Goal: Task Accomplishment & Management: Manage account settings

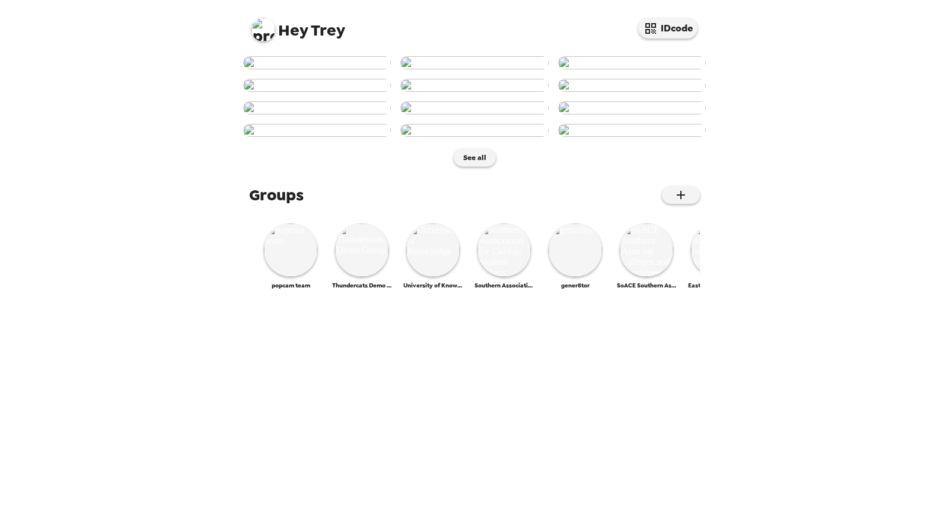
click at [255, 30] on img at bounding box center [264, 30] width 24 height 24
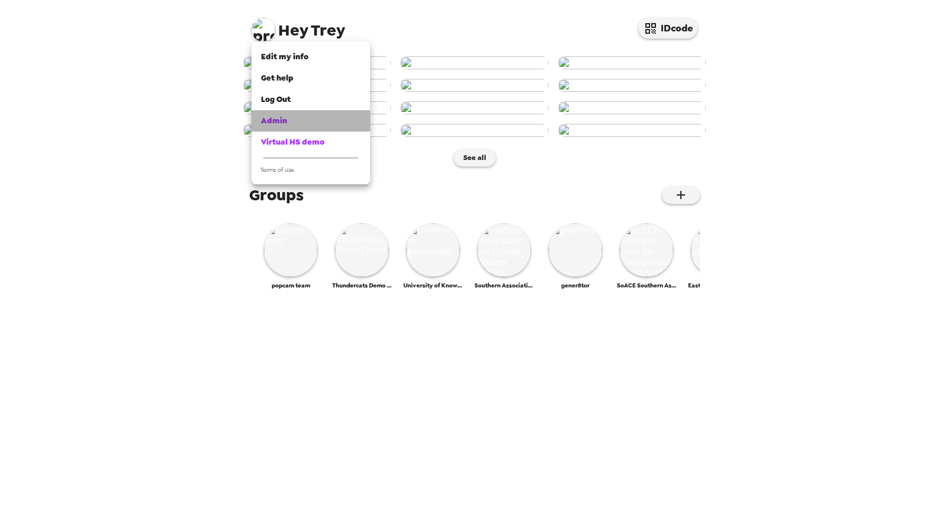
click at [316, 112] on link "Admin" at bounding box center [311, 120] width 119 height 21
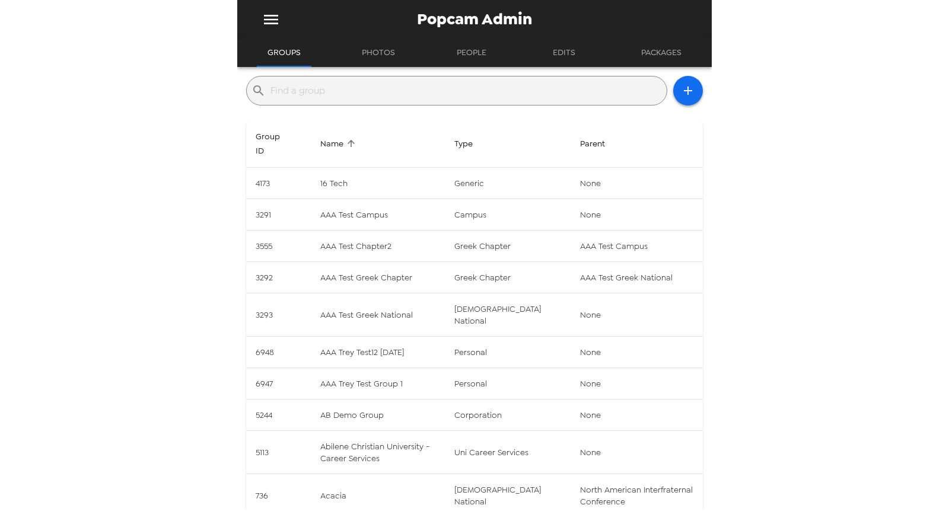
click at [316, 95] on input "text" at bounding box center [467, 90] width 392 height 19
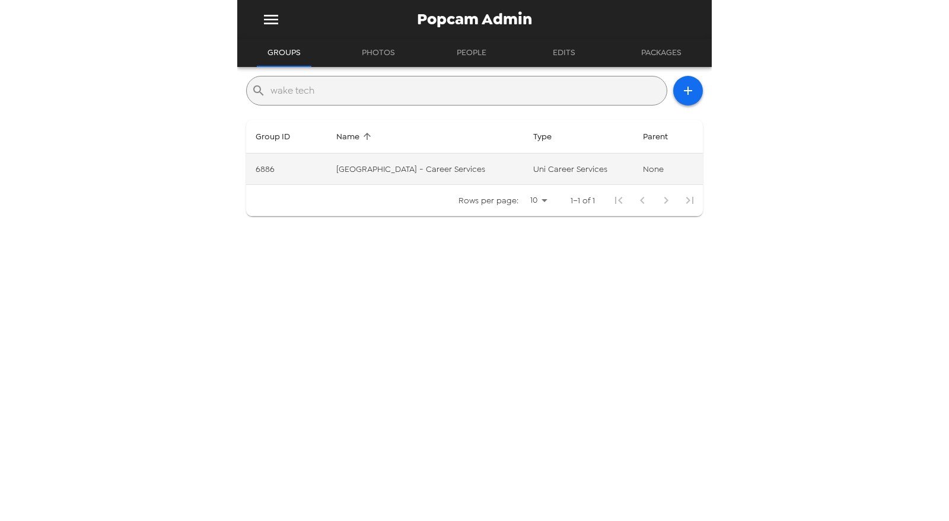
type input "wake tech"
click at [426, 177] on td "[GEOGRAPHIC_DATA] - Career Services" at bounding box center [425, 169] width 197 height 31
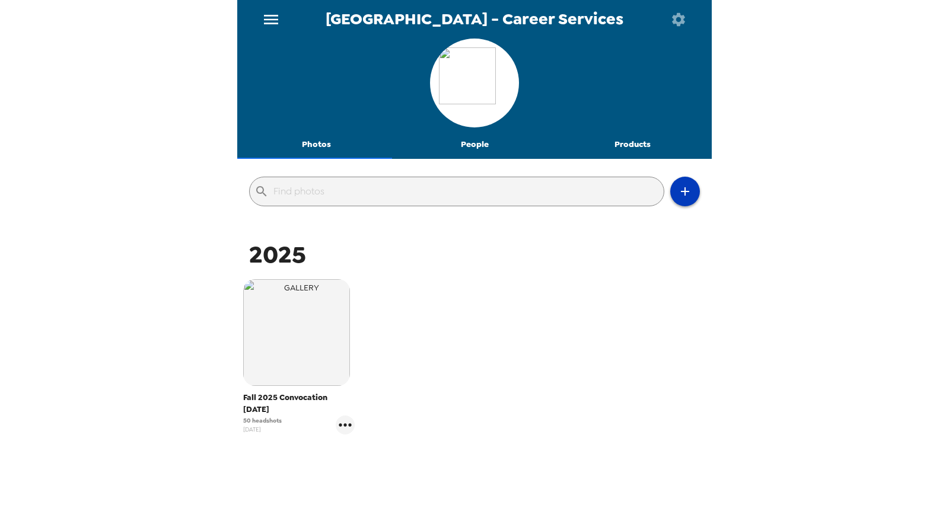
click at [679, 195] on icon "button" at bounding box center [685, 191] width 14 height 14
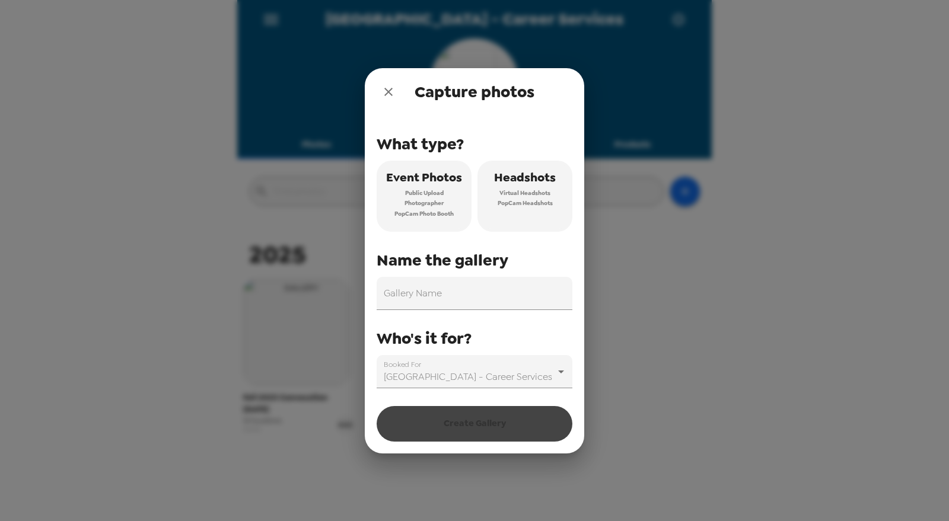
click at [377, 91] on button "close" at bounding box center [389, 92] width 24 height 24
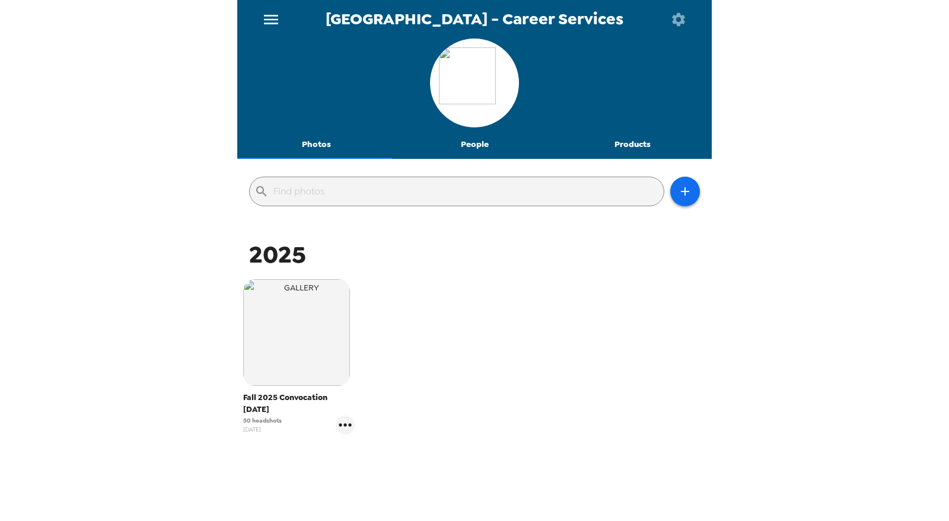
click at [660, 18] on button "button" at bounding box center [678, 19] width 39 height 39
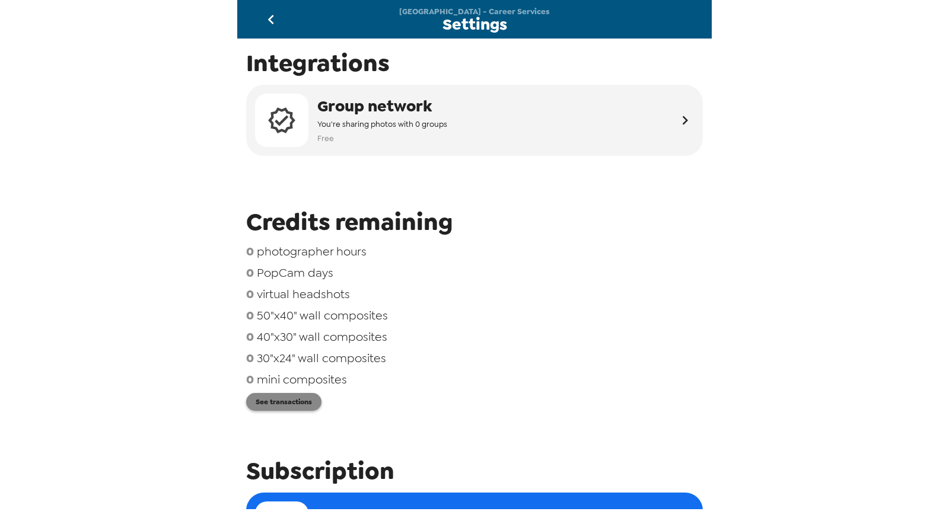
click at [287, 402] on button "See transactions" at bounding box center [283, 402] width 75 height 18
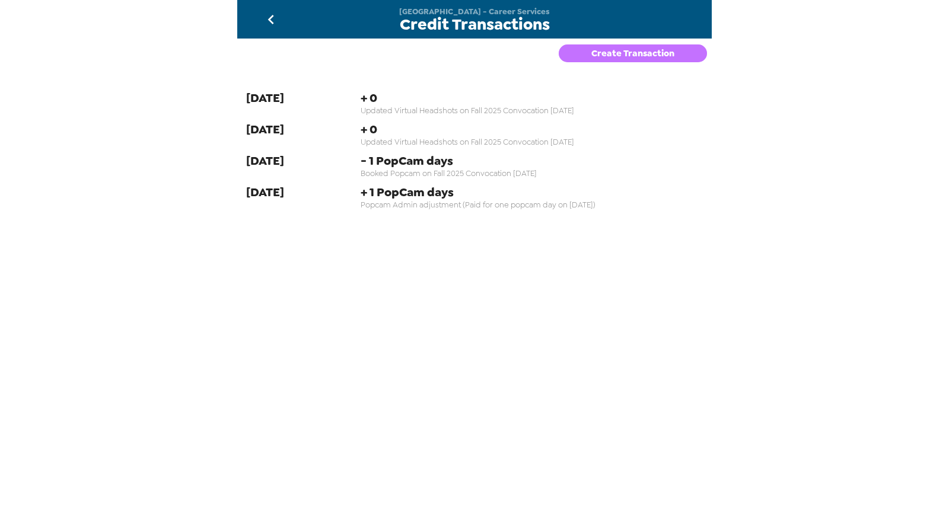
click at [576, 62] on button "Create Transaction" at bounding box center [633, 53] width 148 height 18
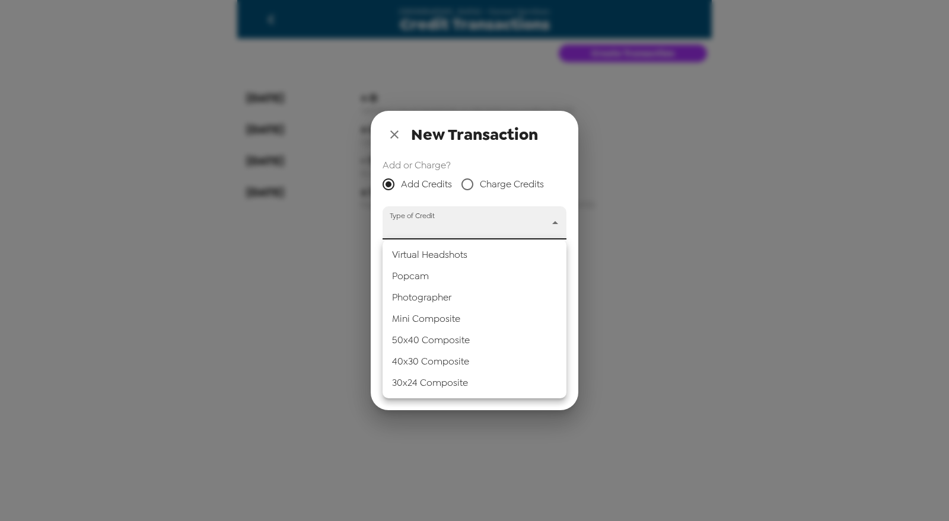
click at [463, 235] on body "Wake Tech Community College - Career Services Credit Transactions Create Transa…" at bounding box center [474, 260] width 949 height 521
click at [418, 273] on li "Popcam" at bounding box center [475, 276] width 184 height 21
type input "popcam"
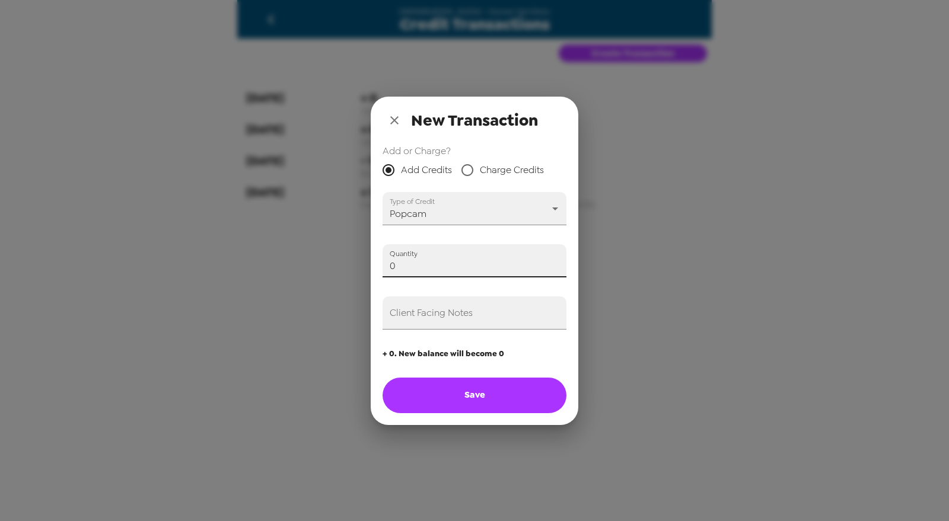
click at [418, 269] on input "0" at bounding box center [475, 260] width 184 height 33
type input "1"
type input "Applying one credit in advance of payment for event on [DATE] (Trey)"
click at [455, 404] on button "Save" at bounding box center [475, 396] width 184 height 36
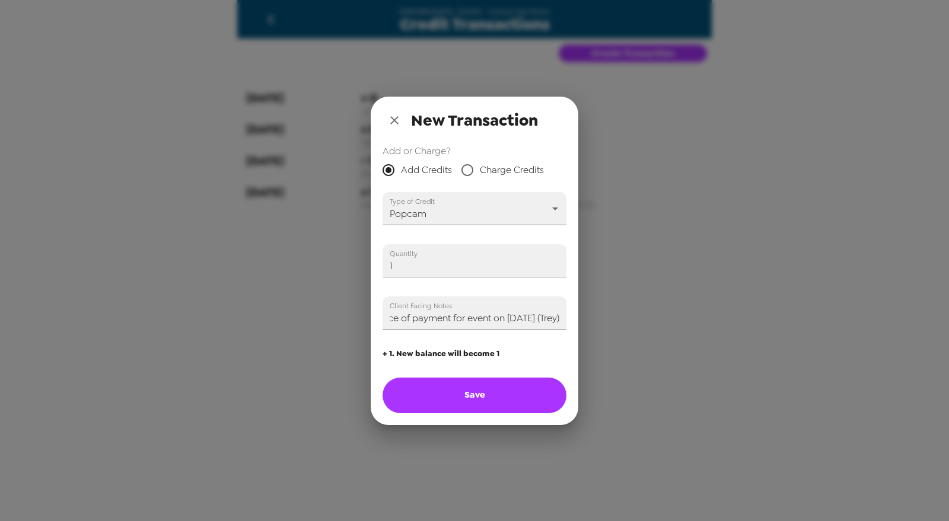
scroll to position [0, 0]
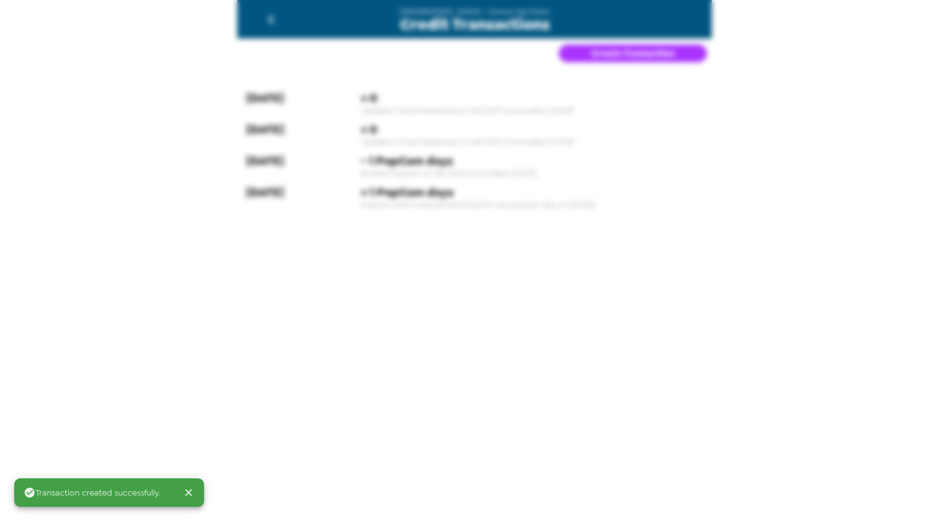
type input "0"
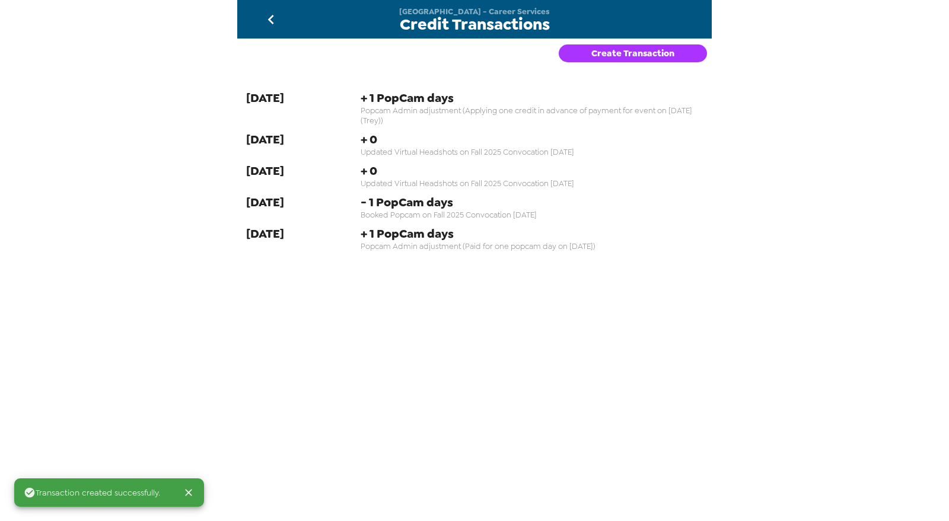
click at [269, 19] on icon "go back" at bounding box center [271, 19] width 6 height 9
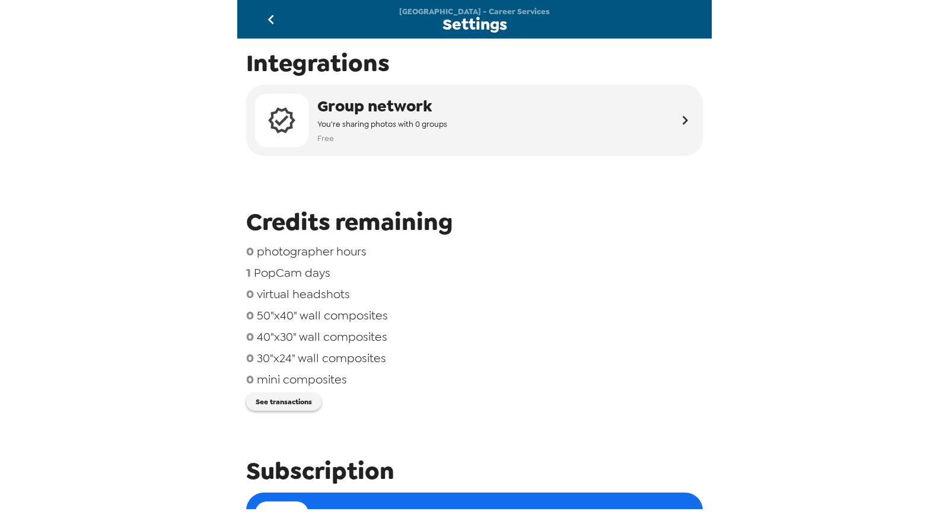
click at [272, 21] on icon "go back" at bounding box center [271, 19] width 19 height 19
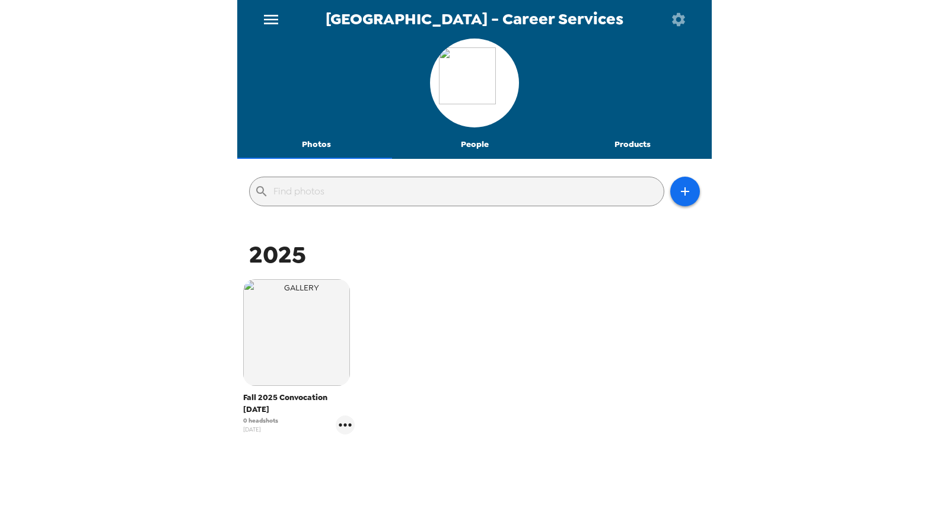
scroll to position [43, 0]
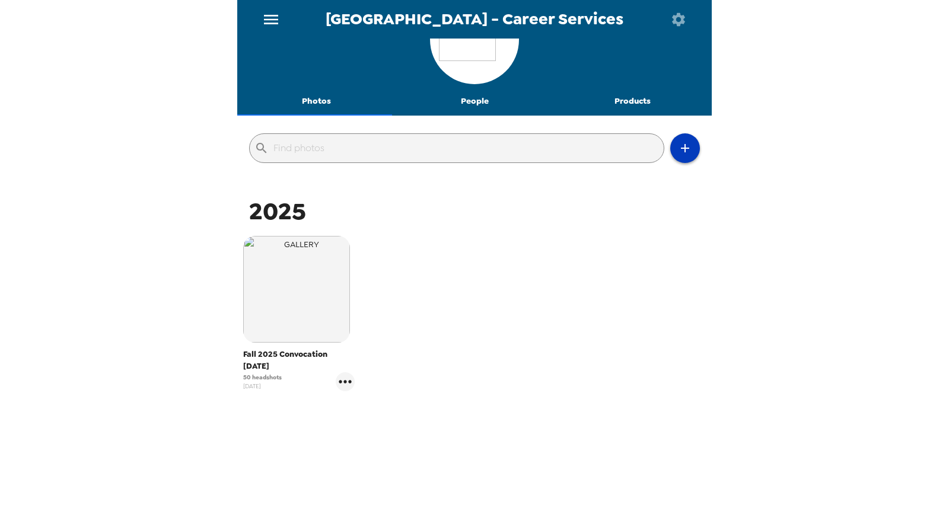
click at [678, 151] on icon "button" at bounding box center [685, 148] width 14 height 14
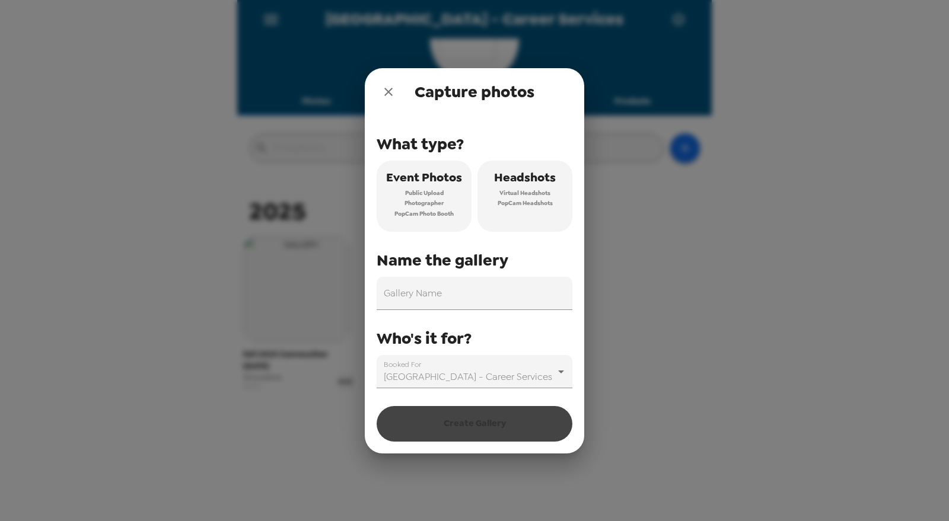
click at [517, 196] on span "Virtual Headshots" at bounding box center [525, 193] width 51 height 11
click at [462, 300] on input "Gallery Name" at bounding box center [475, 293] width 196 height 33
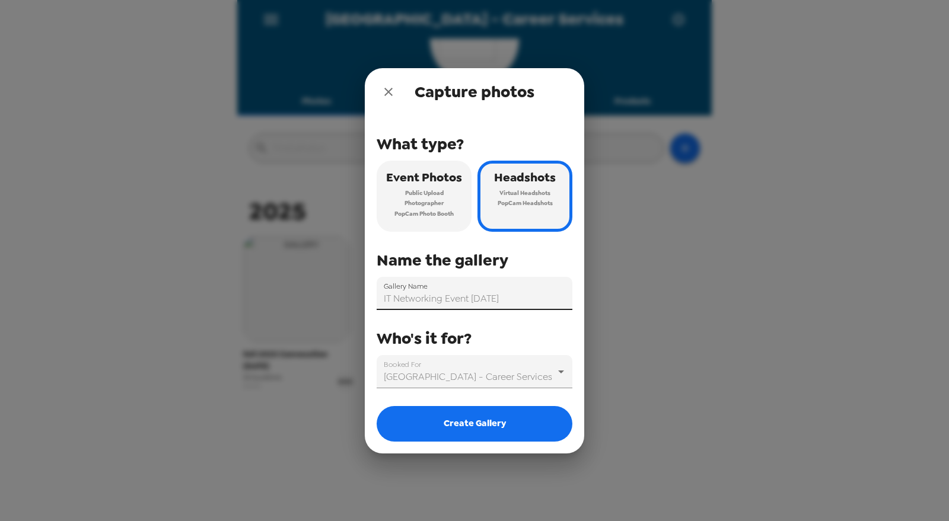
type input "IT Networking Event [DATE]"
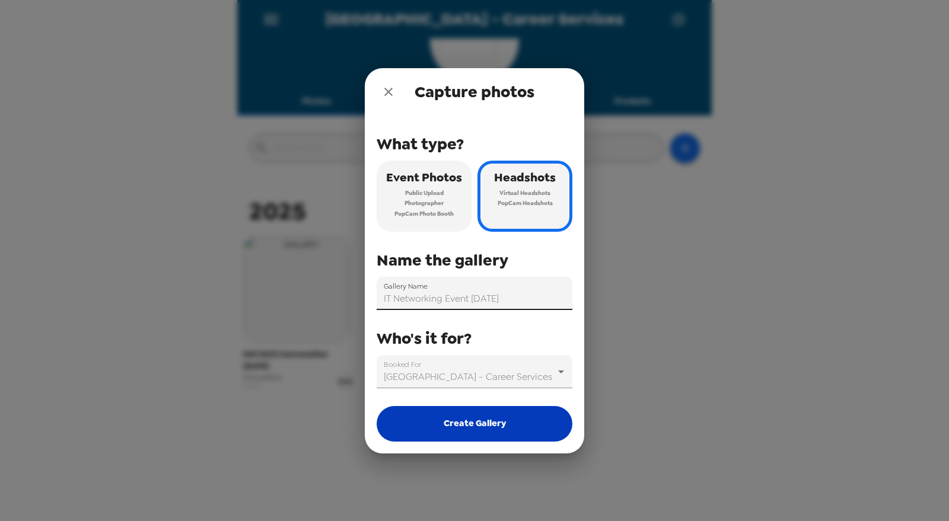
click at [460, 427] on button "Create Gallery" at bounding box center [475, 424] width 196 height 36
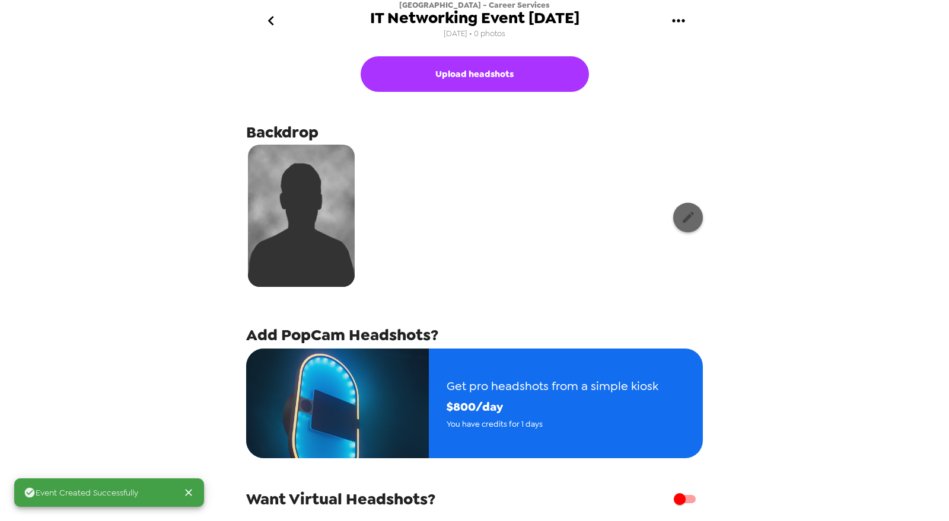
click at [681, 213] on icon "button" at bounding box center [688, 217] width 15 height 15
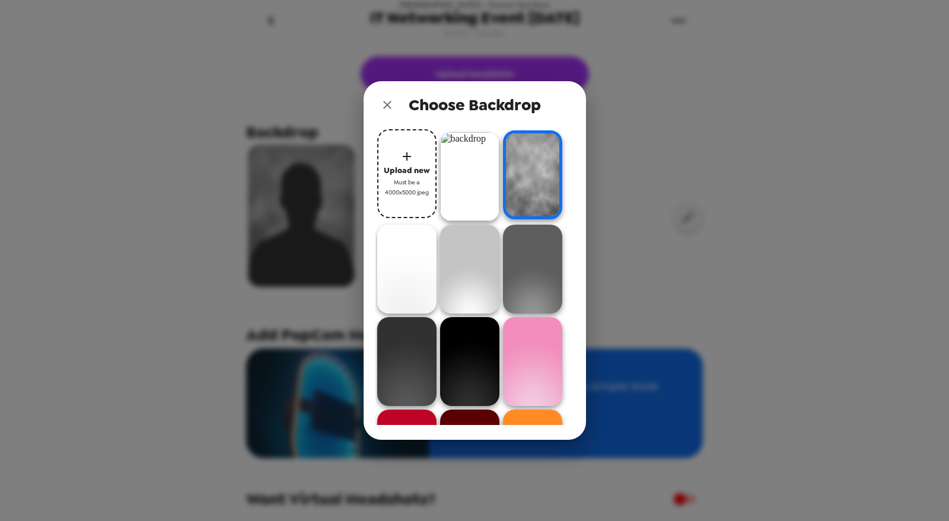
click at [479, 176] on img at bounding box center [469, 176] width 59 height 89
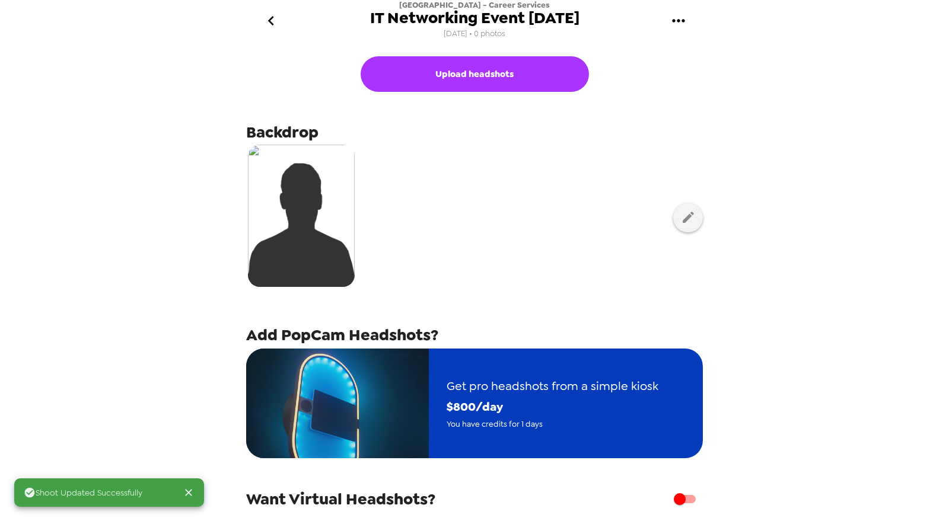
click at [463, 408] on span "$ 800 /day" at bounding box center [553, 407] width 212 height 21
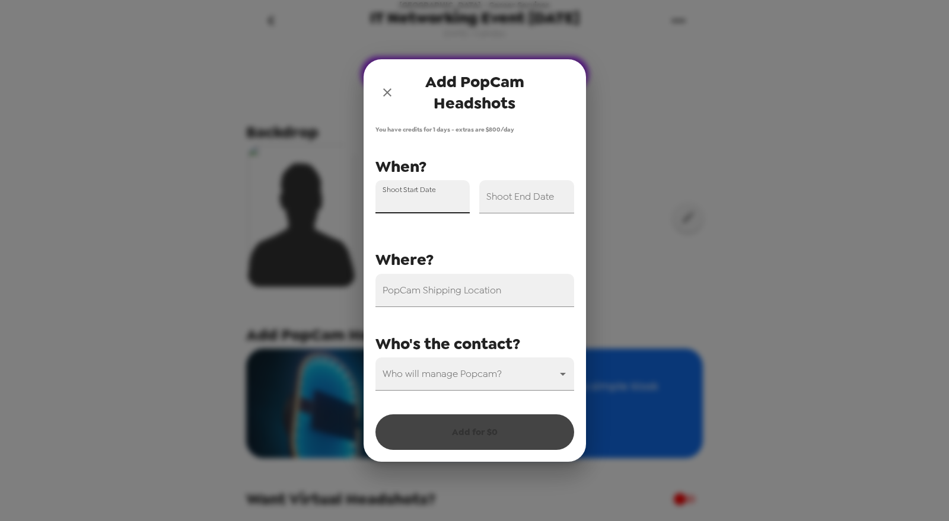
click at [447, 202] on input "Shoot Start Date" at bounding box center [423, 196] width 95 height 33
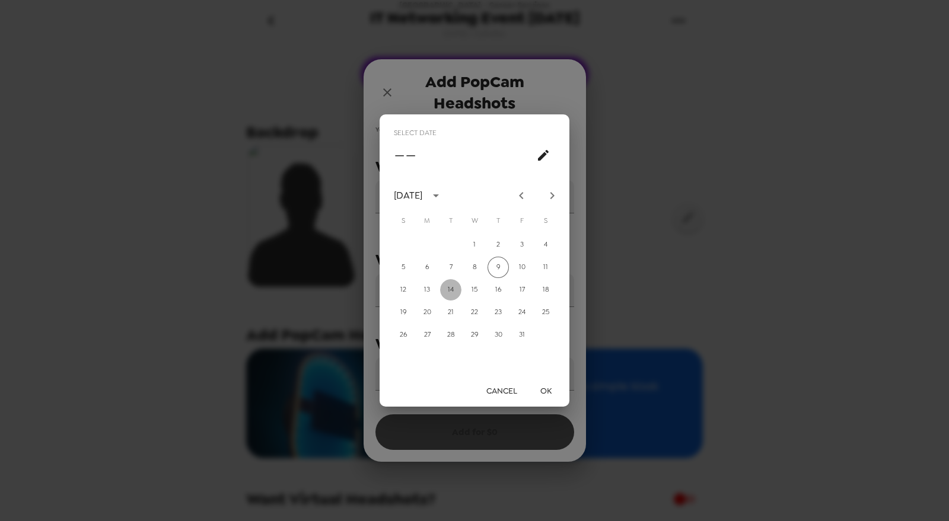
click at [446, 285] on button "14" at bounding box center [450, 289] width 21 height 21
type input "[DATE]"
click at [564, 399] on button "OK" at bounding box center [546, 391] width 38 height 22
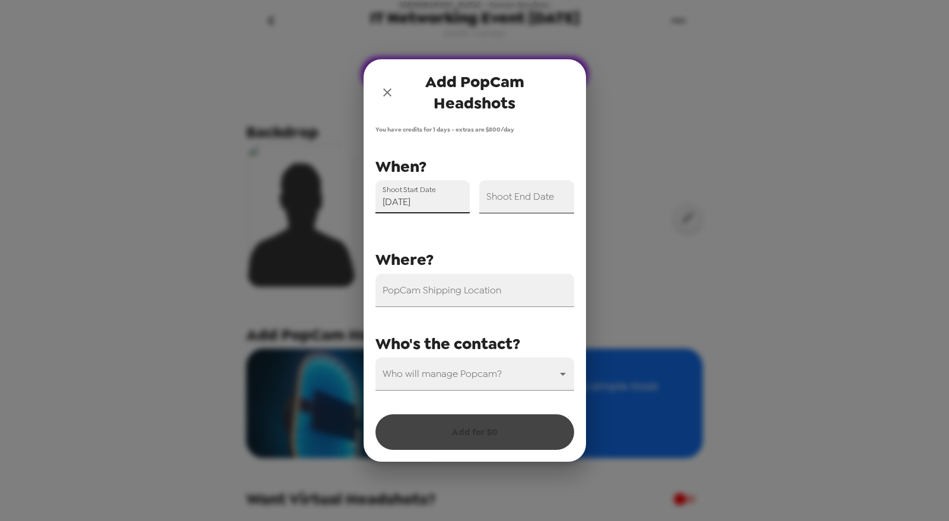
click at [524, 190] on div "Shoot End Date" at bounding box center [526, 196] width 95 height 33
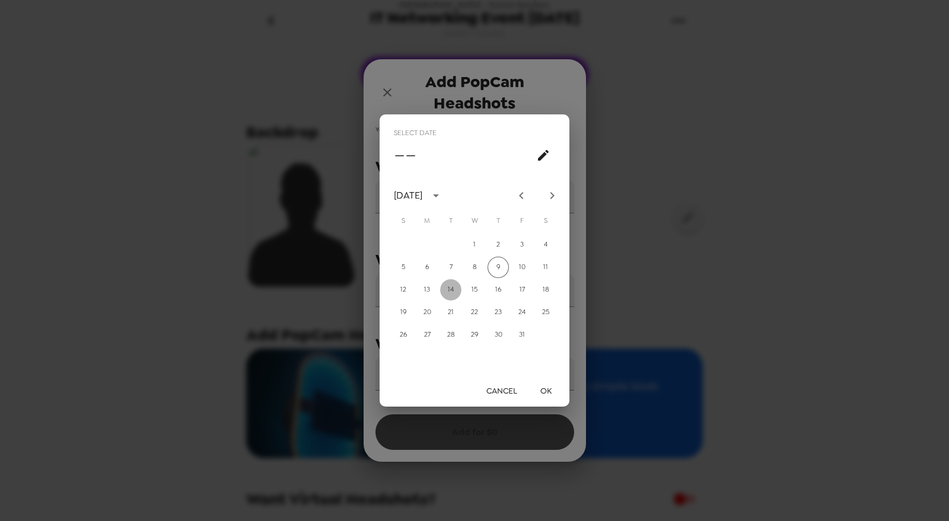
click at [446, 288] on button "14" at bounding box center [450, 289] width 21 height 21
type input "[DATE]"
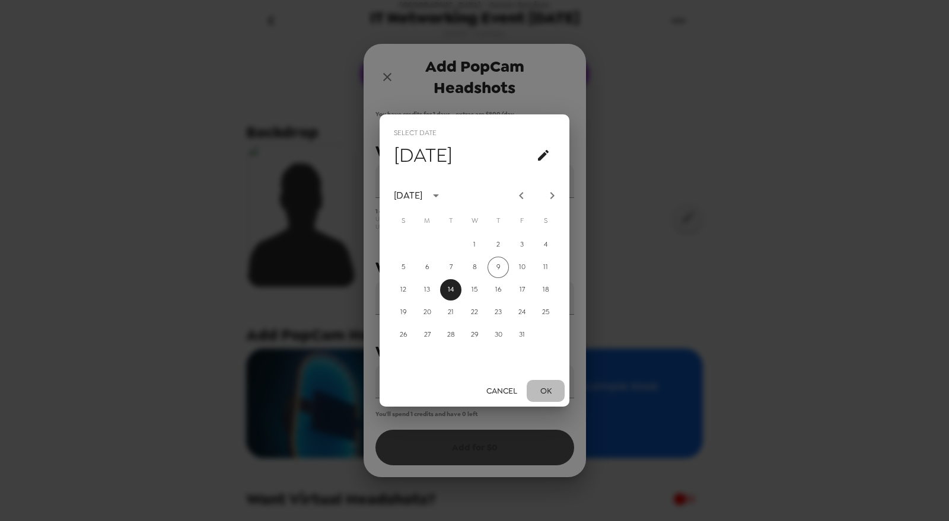
click at [548, 381] on button "OK" at bounding box center [546, 391] width 38 height 22
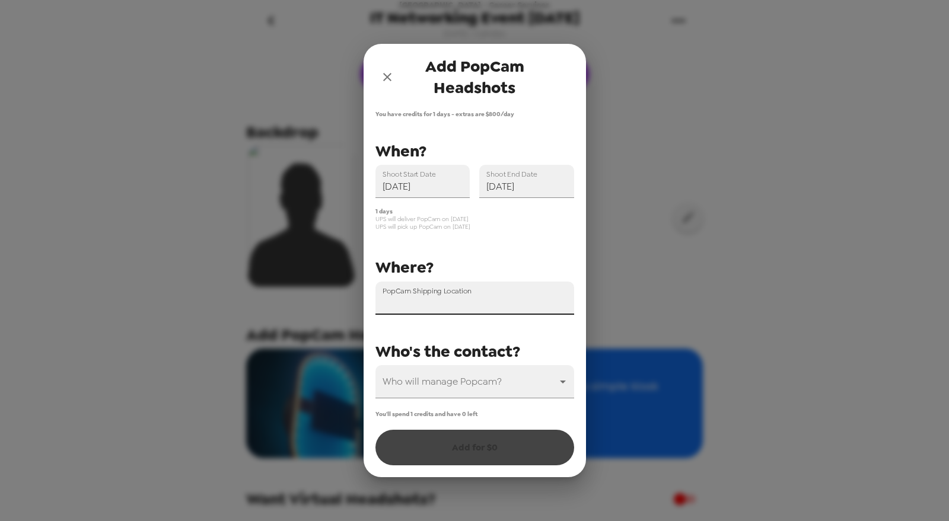
click at [470, 303] on input "PopCam Shipping Location" at bounding box center [475, 298] width 199 height 33
paste input "[STREET_ADDRESS][PERSON_NAME]"
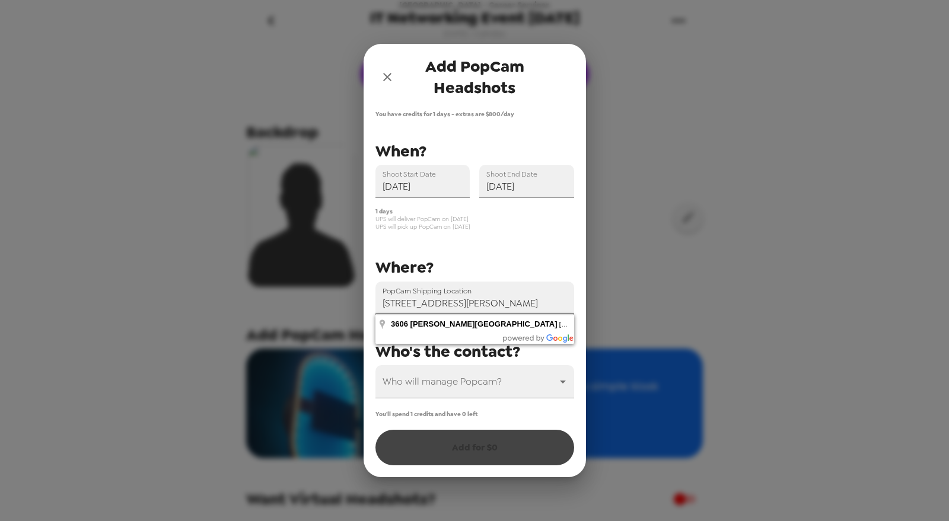
type input "[STREET_ADDRESS][PERSON_NAME]"
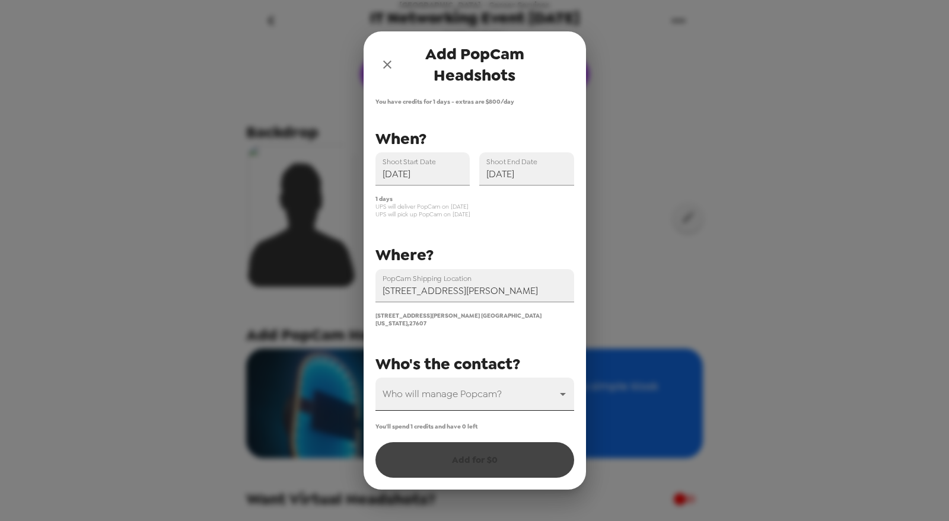
click at [456, 405] on body "[GEOGRAPHIC_DATA] - Career Services IT Networking Event [DATE] [DATE] • 0 photo…" at bounding box center [474, 260] width 949 height 521
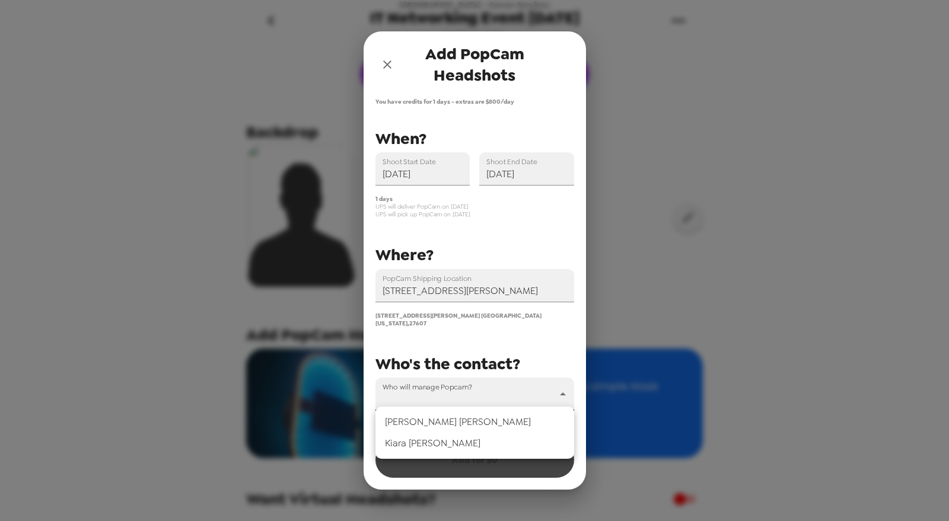
click at [441, 423] on li "[PERSON_NAME]" at bounding box center [475, 422] width 199 height 21
type input "69328"
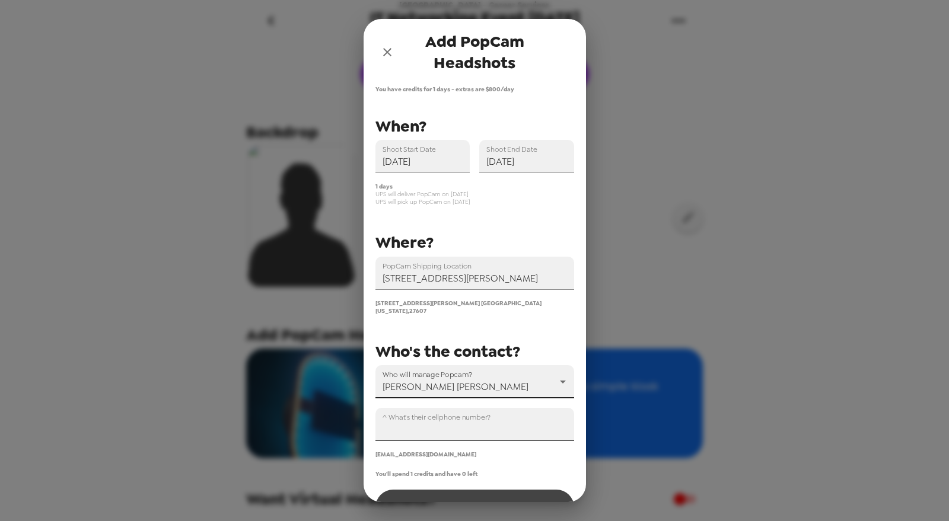
click at [453, 431] on input "^ What's their cellphone number?" at bounding box center [475, 424] width 199 height 33
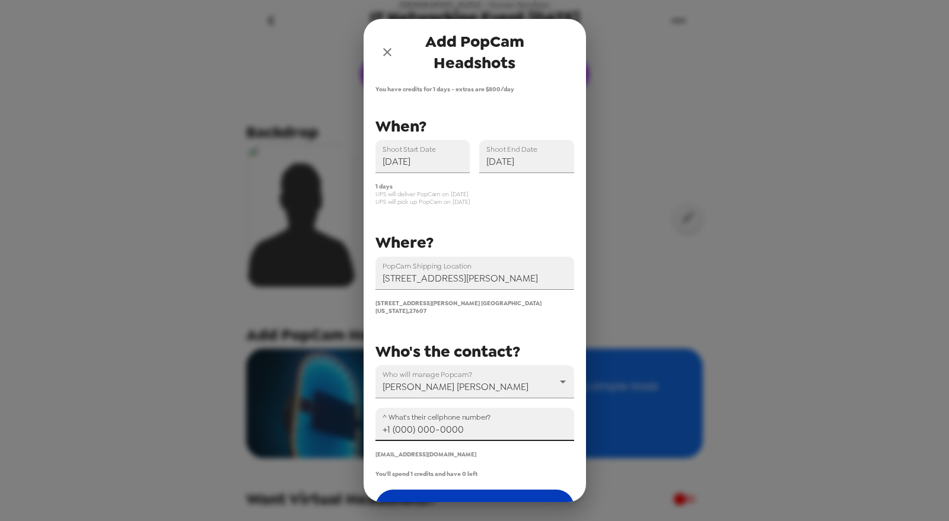
type input "+1 (000) 000-0000"
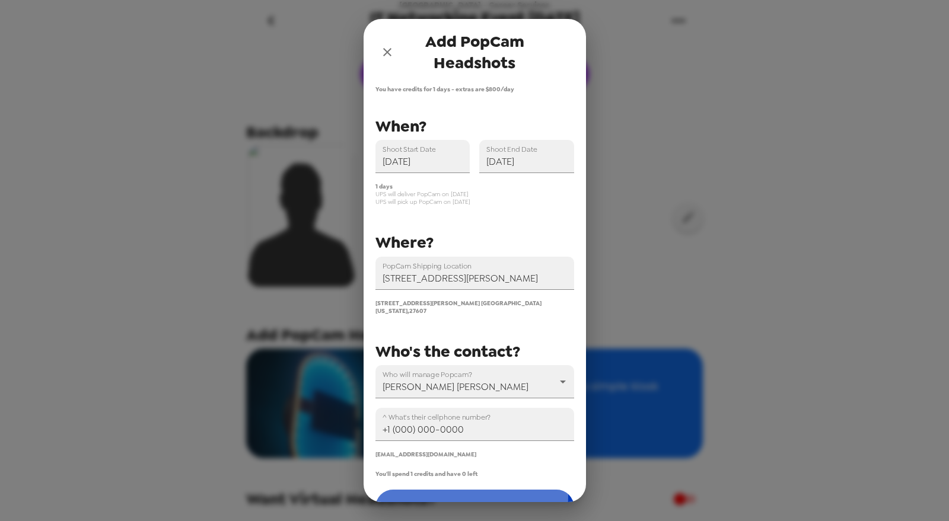
click at [453, 490] on button "Add for $ 0" at bounding box center [475, 508] width 199 height 36
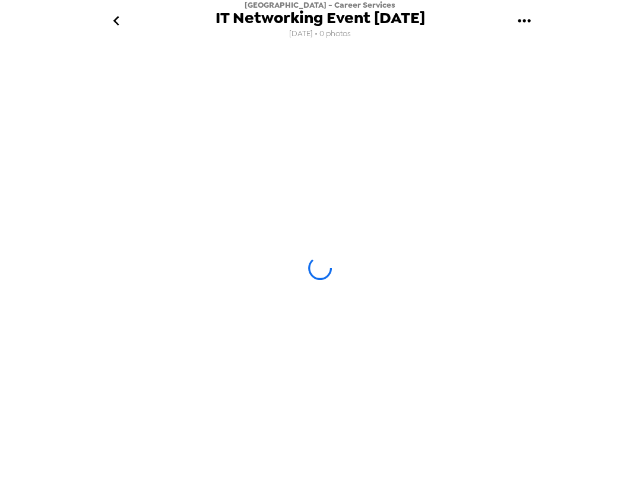
click at [378, 265] on div at bounding box center [319, 267] width 457 height 435
click at [523, 20] on icon "gallery menu" at bounding box center [523, 20] width 12 height 3
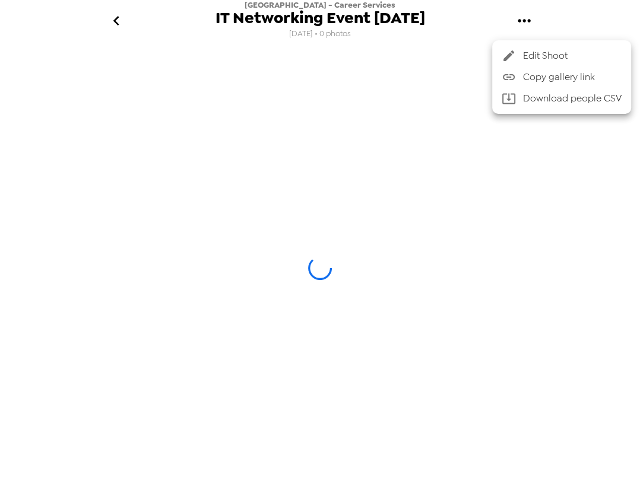
click at [553, 72] on span "Copy gallery link" at bounding box center [572, 77] width 98 height 14
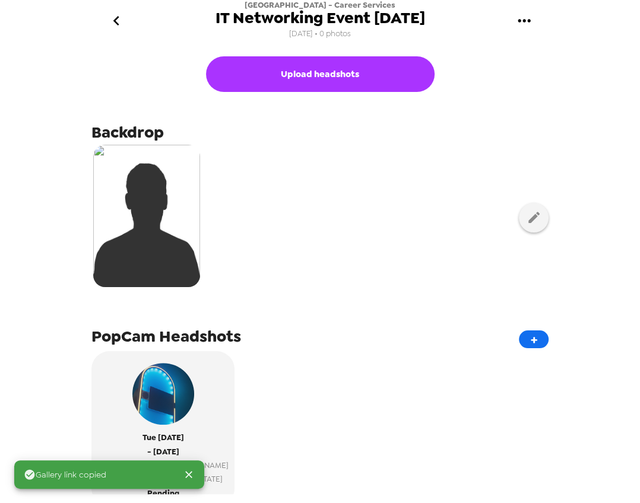
scroll to position [196, 0]
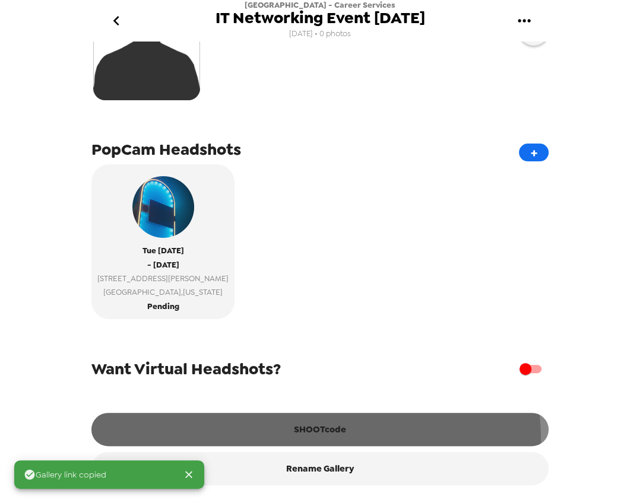
click at [298, 440] on button "SHOOTcode" at bounding box center [319, 429] width 457 height 33
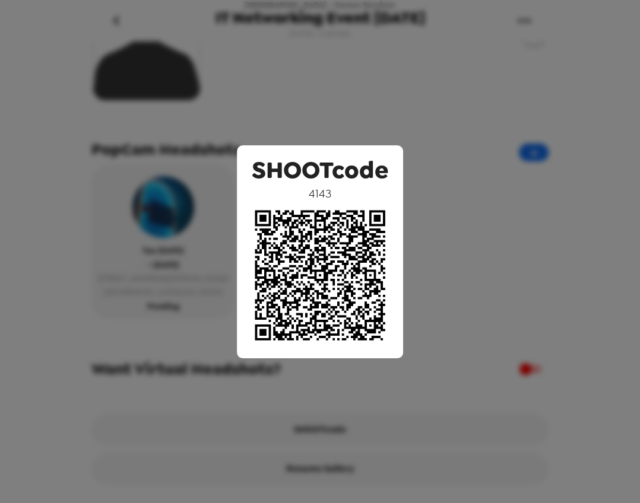
click at [446, 135] on div "SHOOTcode 4143" at bounding box center [320, 251] width 640 height 503
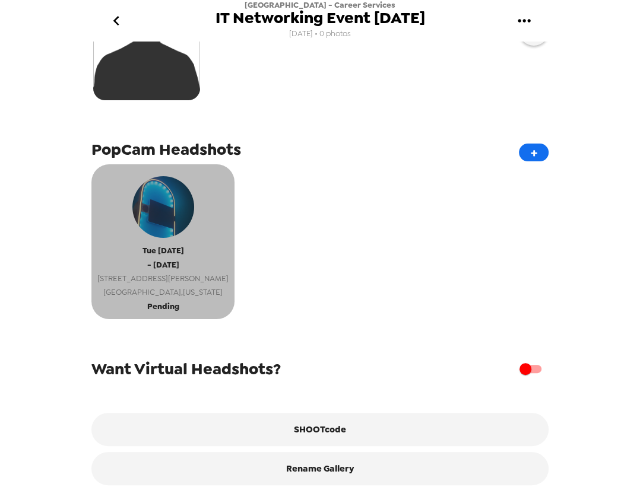
click at [159, 244] on span "Tue 10/14/25" at bounding box center [163, 251] width 42 height 14
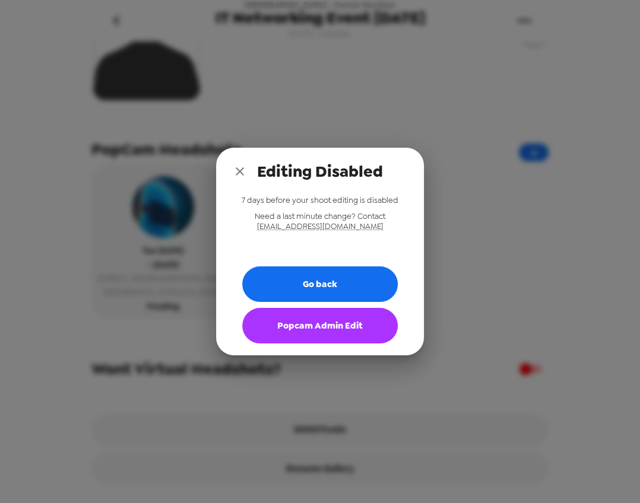
click at [320, 314] on button "Popcam Admin Edit" at bounding box center [319, 326] width 155 height 36
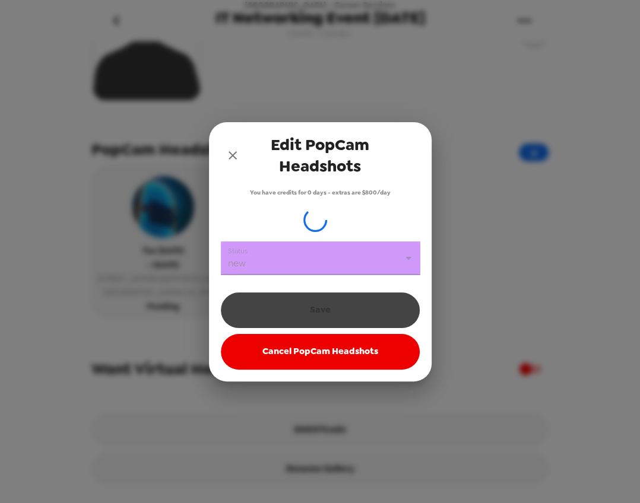
click at [333, 268] on body "Wake Tech Community College - Career Services IT Networking Event 10/14/25 10/9…" at bounding box center [320, 251] width 640 height 503
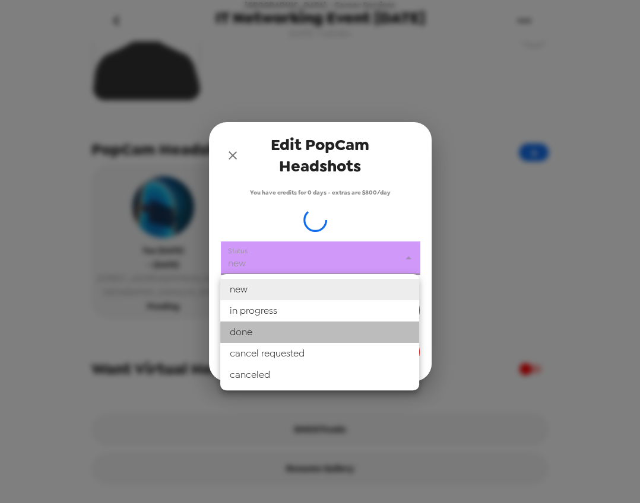
click at [281, 322] on li "done" at bounding box center [319, 332] width 199 height 21
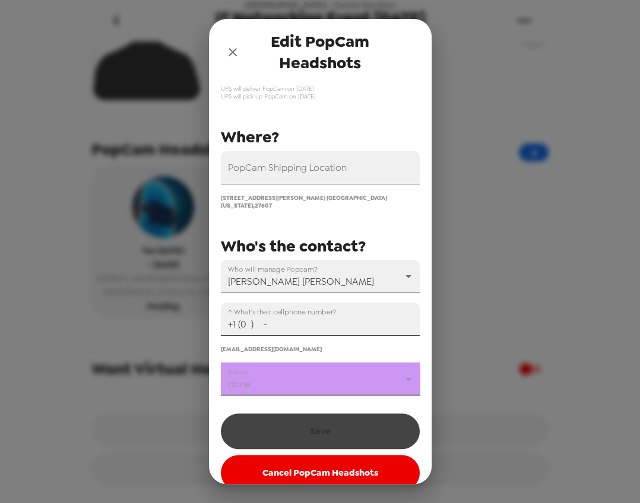
scroll to position [97, 0]
click at [291, 374] on body "Wake Tech Community College - Career Services IT Networking Event 10/14/25 10/9…" at bounding box center [320, 251] width 640 height 503
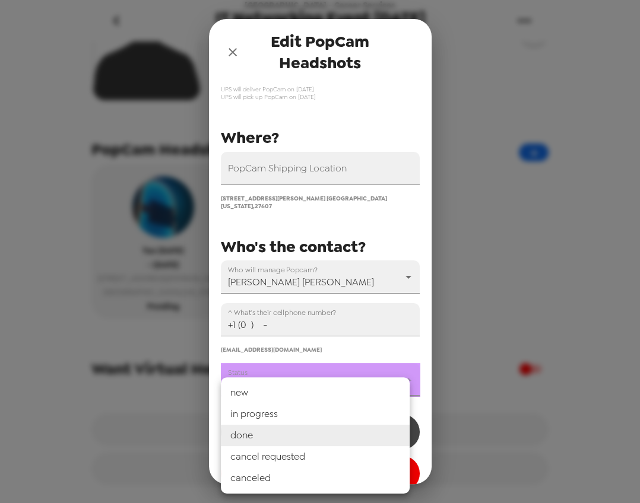
click at [267, 416] on li "in progress" at bounding box center [315, 413] width 189 height 21
type input "in progress"
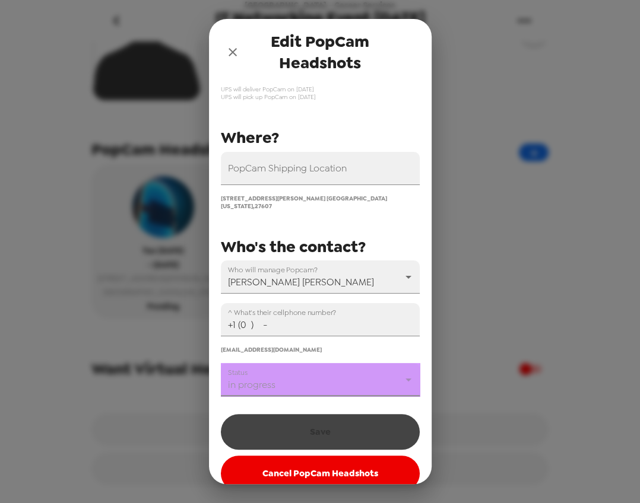
click at [345, 399] on div "You have credits for 0 days - extras are $800/day PopCam Shipping Location 3606…" at bounding box center [320, 240] width 199 height 502
click at [272, 321] on input "+1 (0 ) -" at bounding box center [320, 319] width 199 height 33
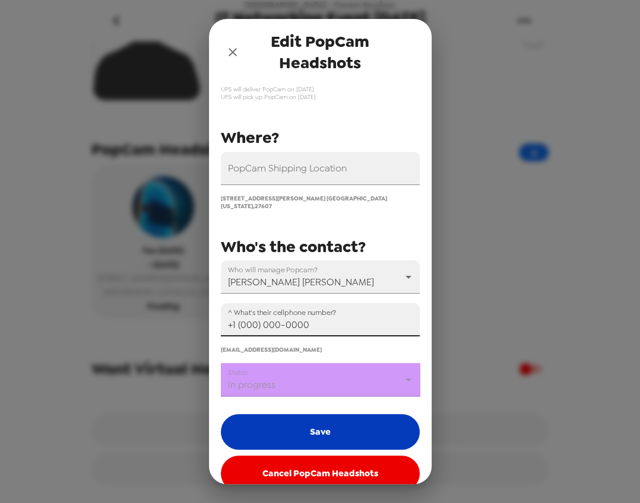
type input "+1 (000) 000-0000"
click at [284, 428] on button "Save" at bounding box center [320, 432] width 199 height 36
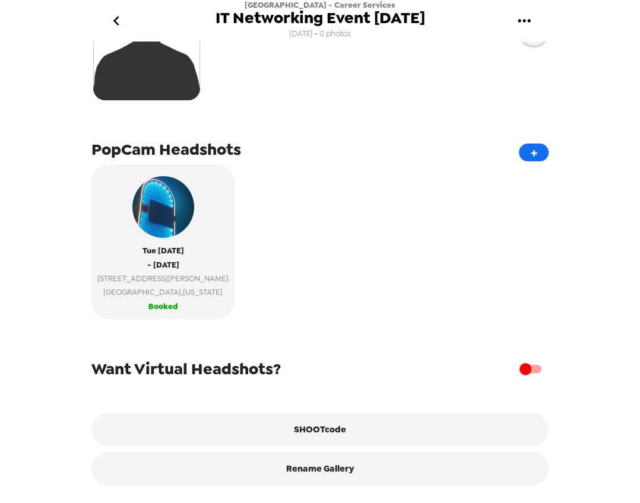
click at [123, 17] on icon "go back" at bounding box center [116, 20] width 19 height 19
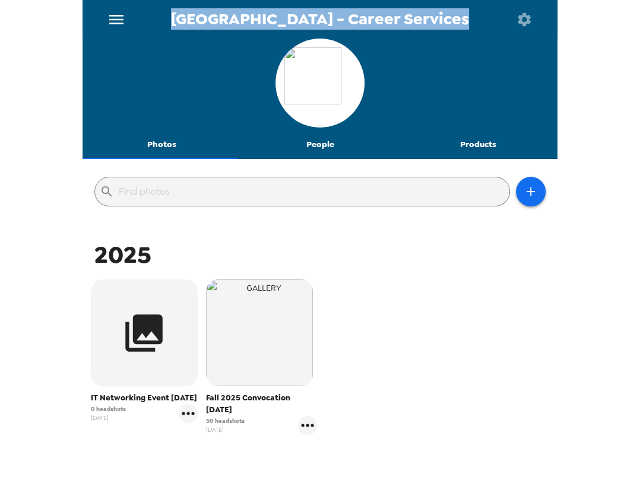
drag, startPoint x: 503, startPoint y: 19, endPoint x: 143, endPoint y: 23, distance: 360.1
click at [143, 23] on div "[GEOGRAPHIC_DATA] - Career Services" at bounding box center [319, 19] width 475 height 39
copy div "[GEOGRAPHIC_DATA] - Career Services"
click at [182, 423] on icon "gallery menu" at bounding box center [188, 413] width 19 height 19
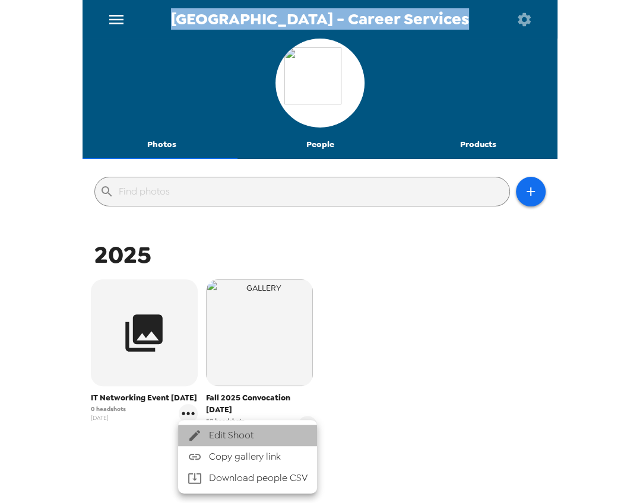
click at [243, 429] on span "Edit Shoot" at bounding box center [258, 435] width 98 height 14
